Goal: Transaction & Acquisition: Subscribe to service/newsletter

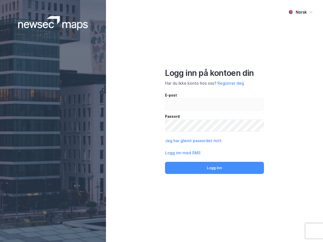
click at [162, 121] on div "Norsk Logg inn på kontoen din Har du ikke konto hos oss? Registrer deg E-post P…" at bounding box center [214, 121] width 217 height 242
click at [53, 23] on img at bounding box center [53, 23] width 70 height 14
click at [301, 12] on div "Norsk" at bounding box center [301, 12] width 11 height 6
click at [231, 83] on button "Registrer deg" at bounding box center [231, 83] width 27 height 6
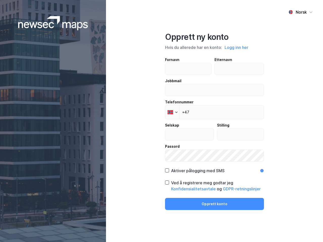
click at [193, 141] on div "Fornavn Etternavn Jobbmail Telefonnummer Phone +47 Selskap Stilling Passord" at bounding box center [214, 109] width 99 height 105
click at [215, 168] on div "Opprett ny konto Hvis du allerede har en konto: Logg inn her Fornavn Etternavn …" at bounding box center [214, 121] width 99 height 178
